Goal: Task Accomplishment & Management: Use online tool/utility

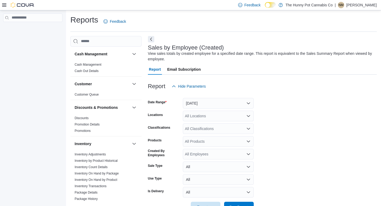
scroll to position [17, 0]
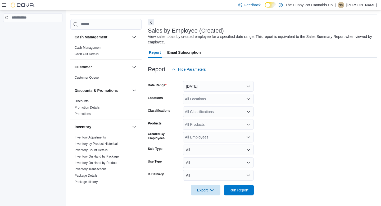
click at [4, 6] on icon at bounding box center [4, 5] width 4 height 4
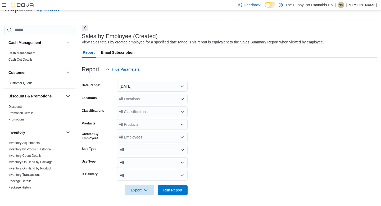
click at [4, 6] on icon at bounding box center [4, 5] width 4 height 4
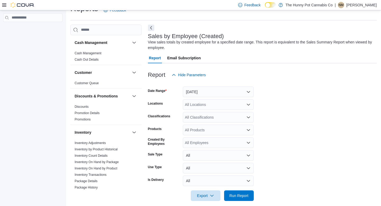
click at [12, 5] on img at bounding box center [23, 4] width 24 height 5
click at [27, 3] on img at bounding box center [23, 4] width 24 height 5
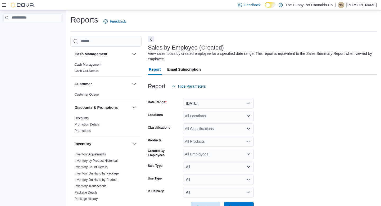
click at [84, 20] on h1 "Reports" at bounding box center [84, 20] width 28 height 11
drag, startPoint x: 101, startPoint y: 153, endPoint x: 101, endPoint y: 147, distance: 5.8
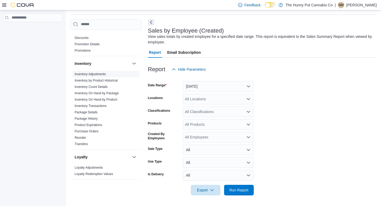
scroll to position [29, 0]
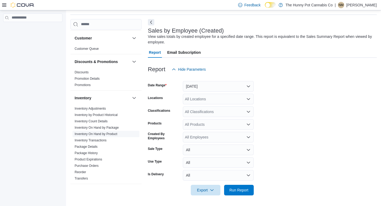
click at [112, 133] on link "Inventory On Hand by Product" at bounding box center [96, 134] width 43 height 4
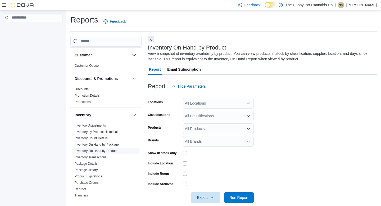
scroll to position [7, 0]
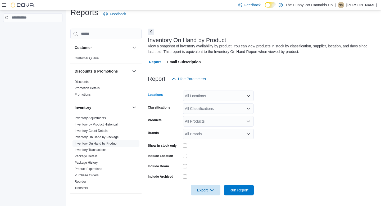
click at [226, 96] on div "All Locations" at bounding box center [218, 95] width 71 height 11
type input "***"
click at [225, 103] on div "[STREET_ADDRESS]" at bounding box center [218, 104] width 65 height 5
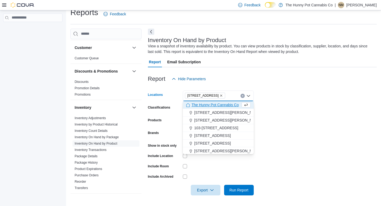
click at [207, 166] on div at bounding box center [218, 166] width 71 height 4
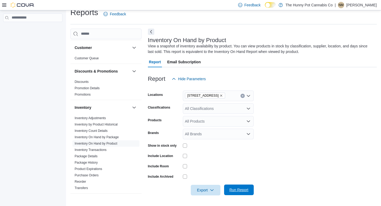
click at [239, 190] on span "Run Report" at bounding box center [238, 189] width 19 height 5
click at [206, 189] on span "Export" at bounding box center [205, 189] width 23 height 11
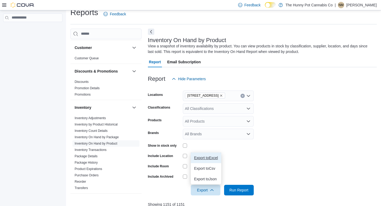
click at [199, 157] on span "Export to Excel" at bounding box center [206, 158] width 24 height 4
